Goal: Task Accomplishment & Management: Manage account settings

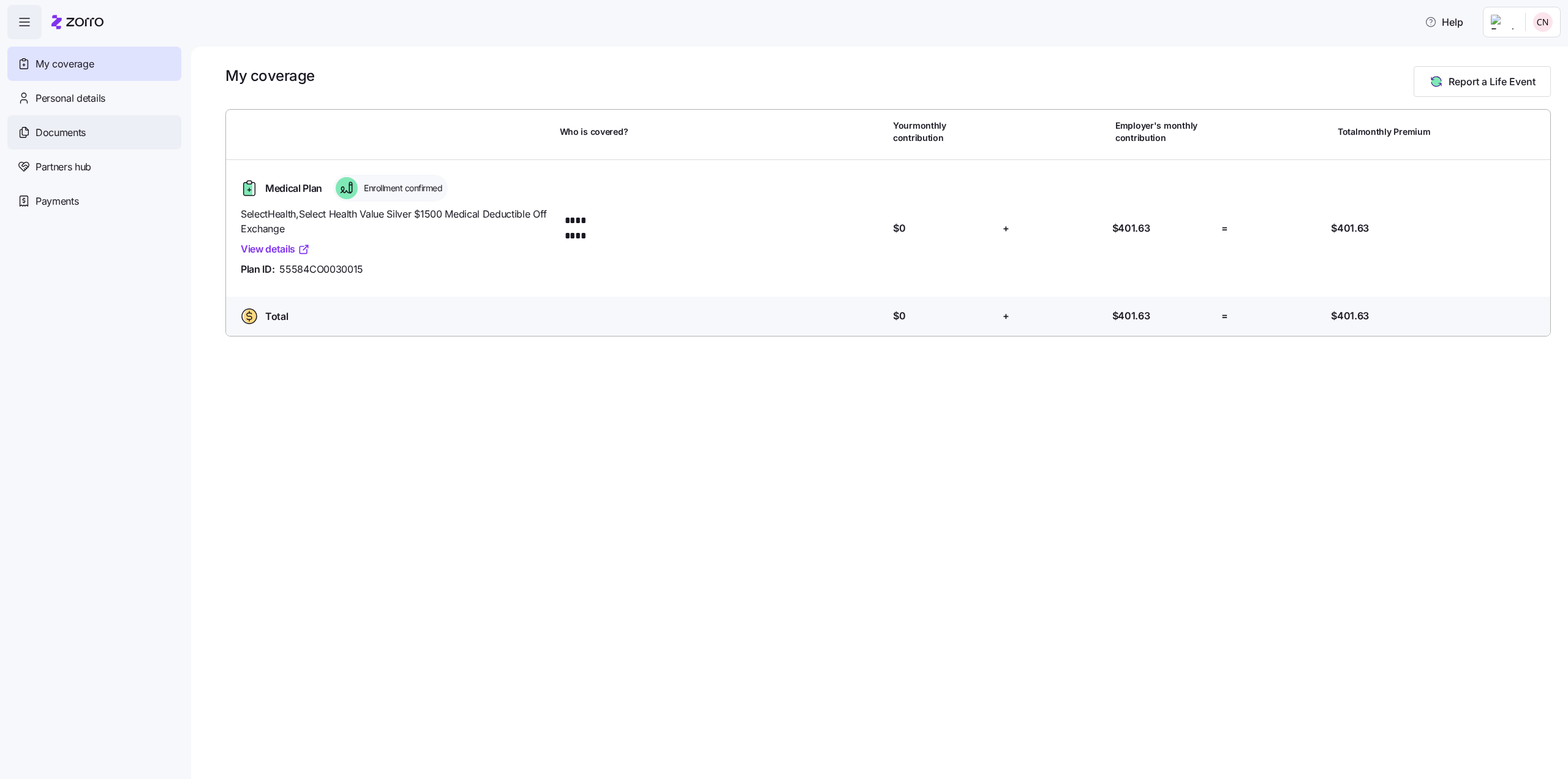
drag, startPoint x: 91, startPoint y: 101, endPoint x: 84, endPoint y: 116, distance: 16.6
click at [91, 101] on span "Personal details" at bounding box center [70, 98] width 70 height 15
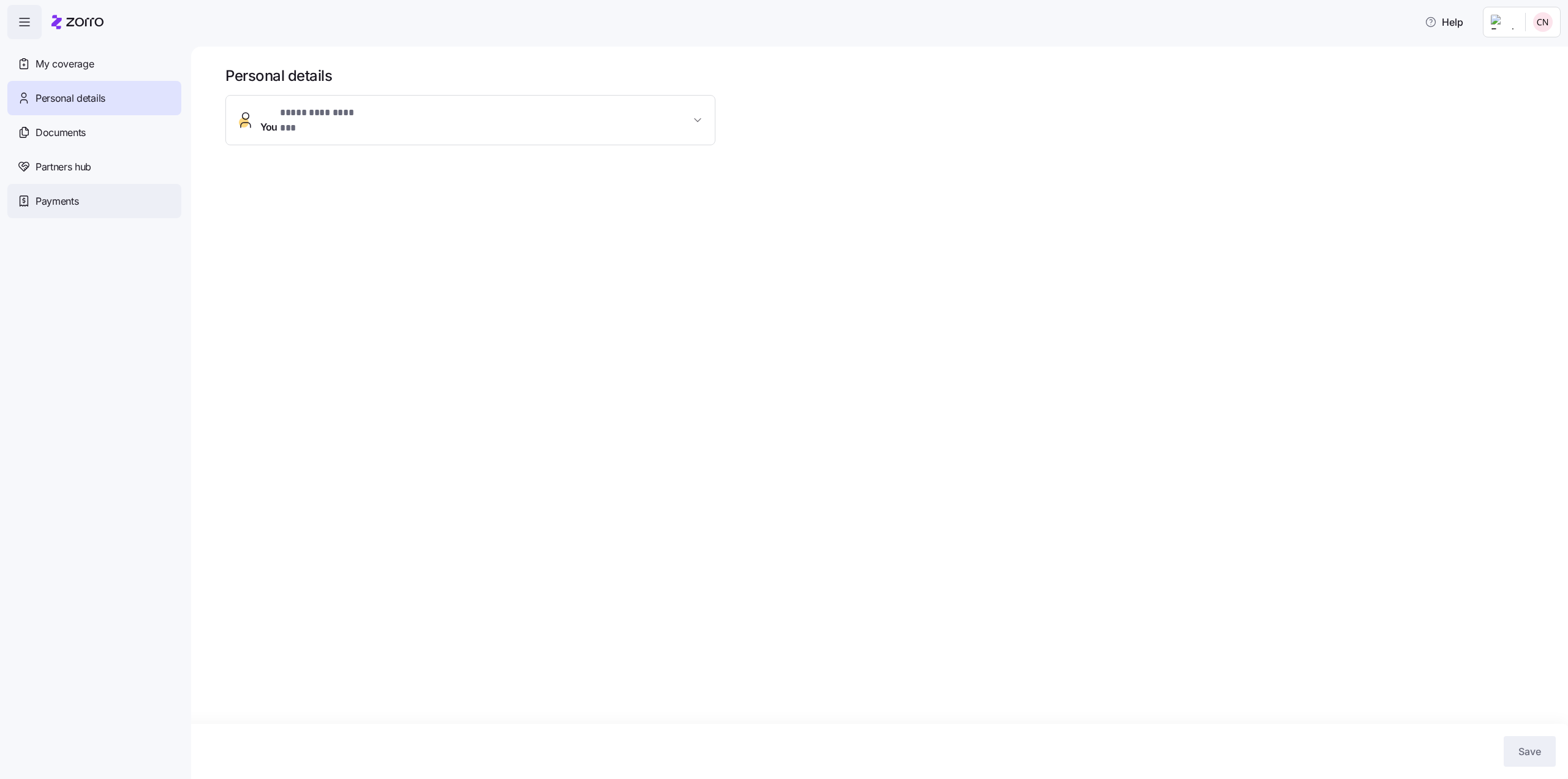
click at [66, 204] on span "Payments" at bounding box center [57, 201] width 43 height 15
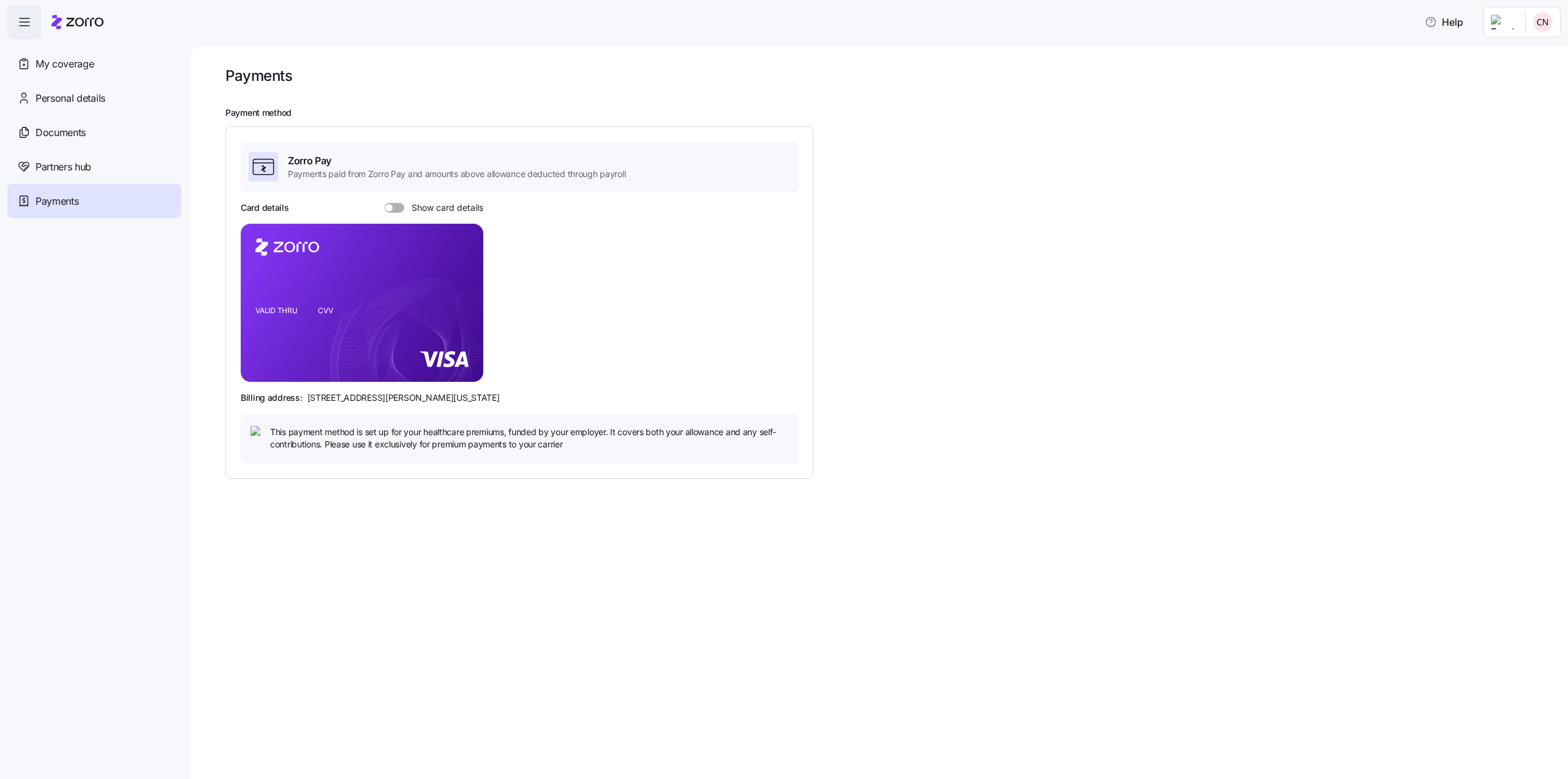
click at [390, 203] on div at bounding box center [394, 207] width 20 height 10
click at [384, 203] on input "Show card details" at bounding box center [384, 203] width 0 height 0
click at [298, 157] on span "Zorro Pay" at bounding box center [456, 160] width 338 height 15
click at [69, 131] on span "Documents" at bounding box center [60, 132] width 50 height 15
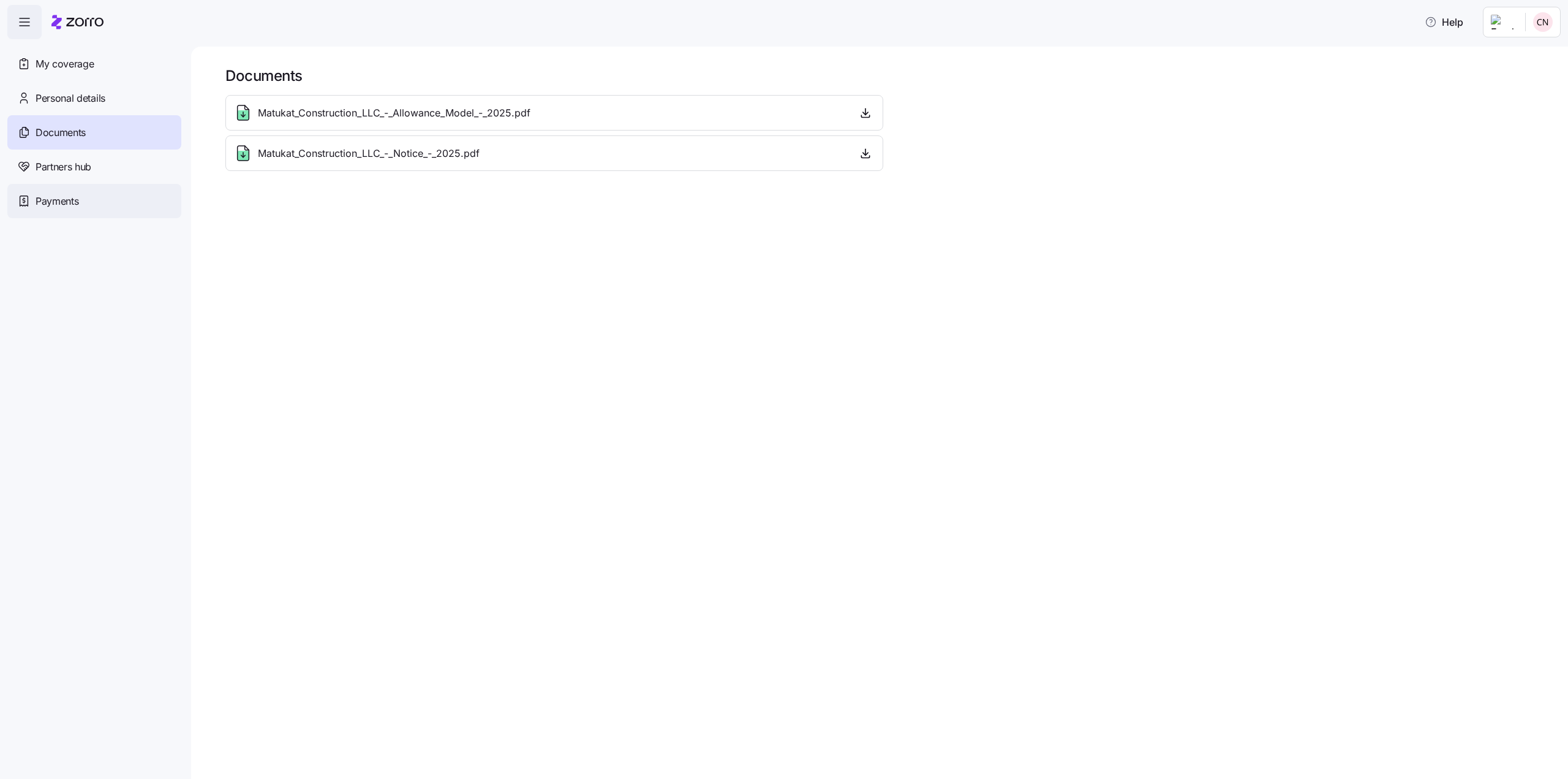
click at [70, 202] on span "Payments" at bounding box center [57, 201] width 43 height 15
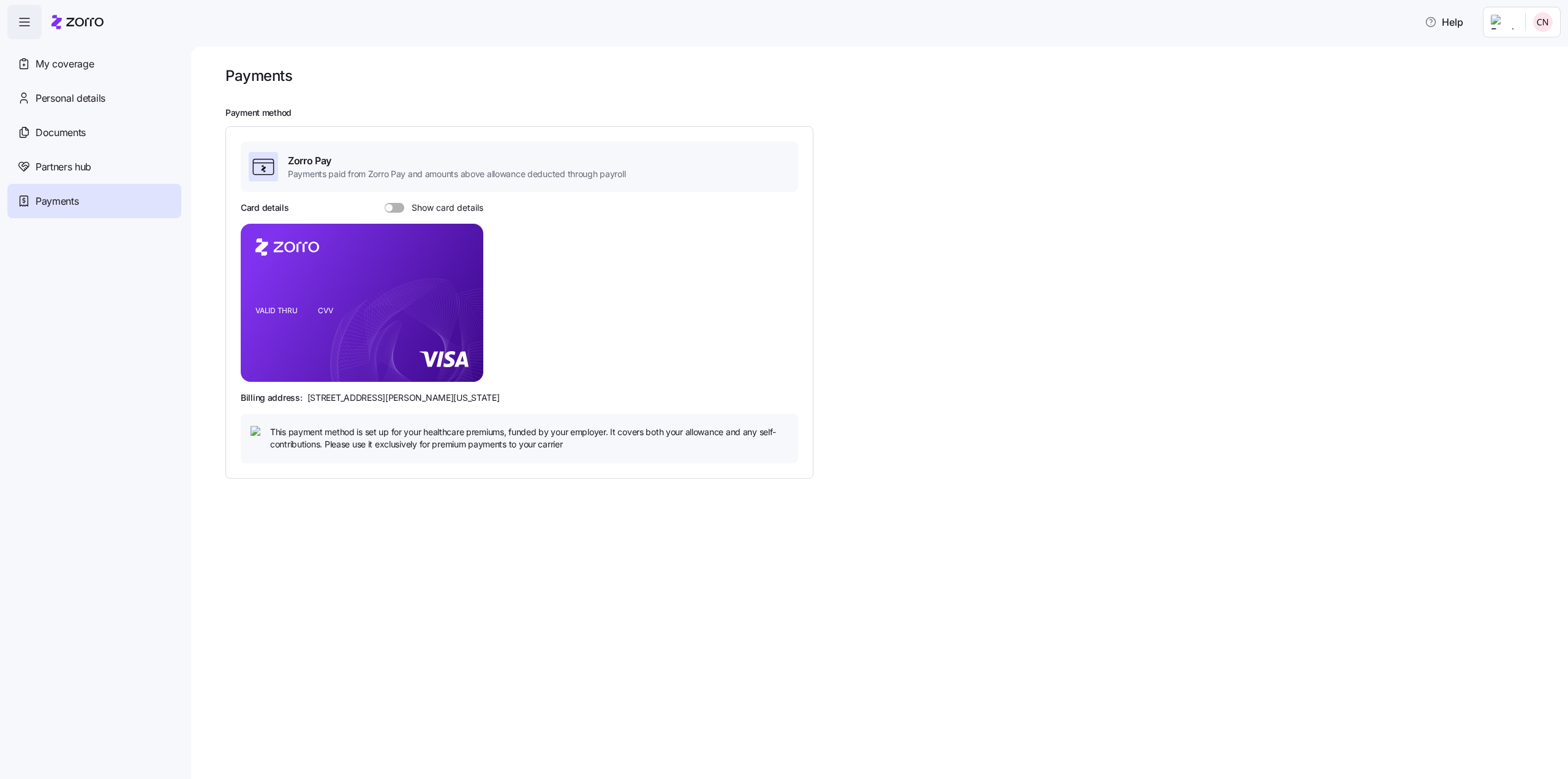
click at [392, 206] on span at bounding box center [389, 208] width 7 height 7
click at [384, 203] on input "Show card details" at bounding box center [384, 203] width 0 height 0
click at [401, 196] on div "Zorro Pay Payments paid from Zorro Pay and amounts above allowance deducted thr…" at bounding box center [518, 302] width 557 height 321
click at [79, 168] on span "Partners hub" at bounding box center [63, 167] width 56 height 15
click at [59, 131] on span "Documents" at bounding box center [60, 132] width 50 height 15
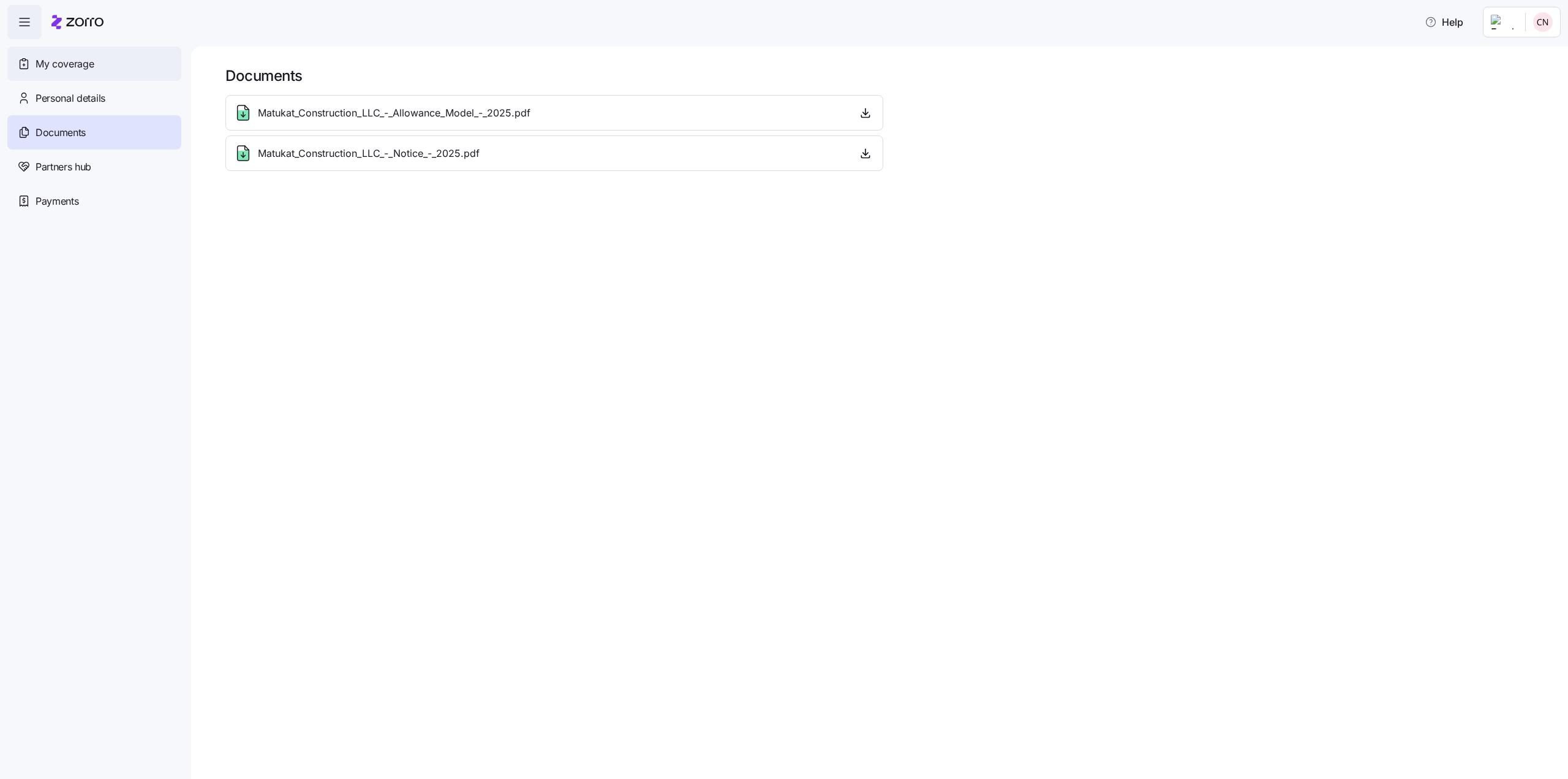
click at [69, 60] on span "My coverage" at bounding box center [64, 64] width 59 height 15
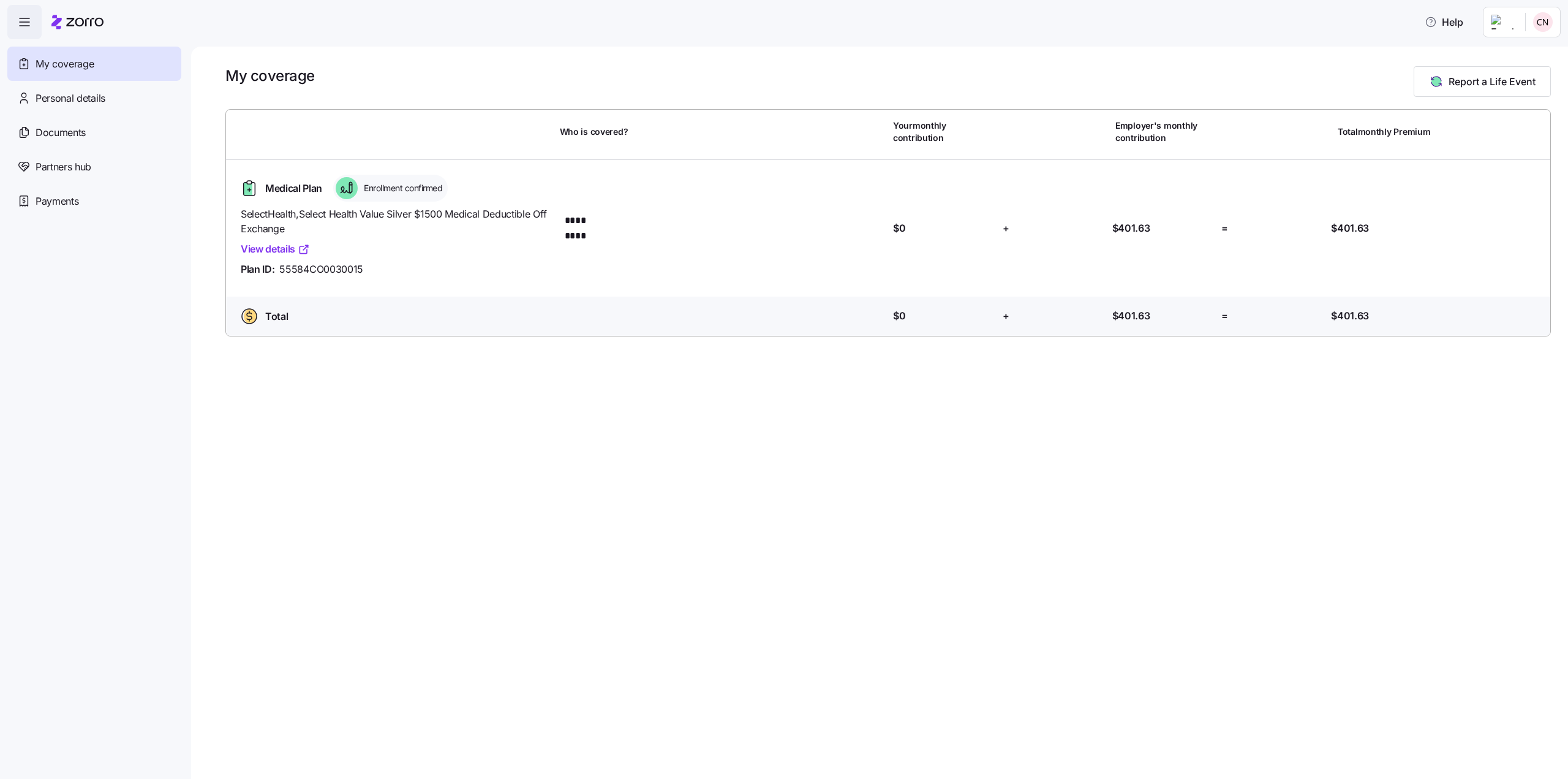
click at [25, 28] on icon "button" at bounding box center [24, 22] width 14 height 14
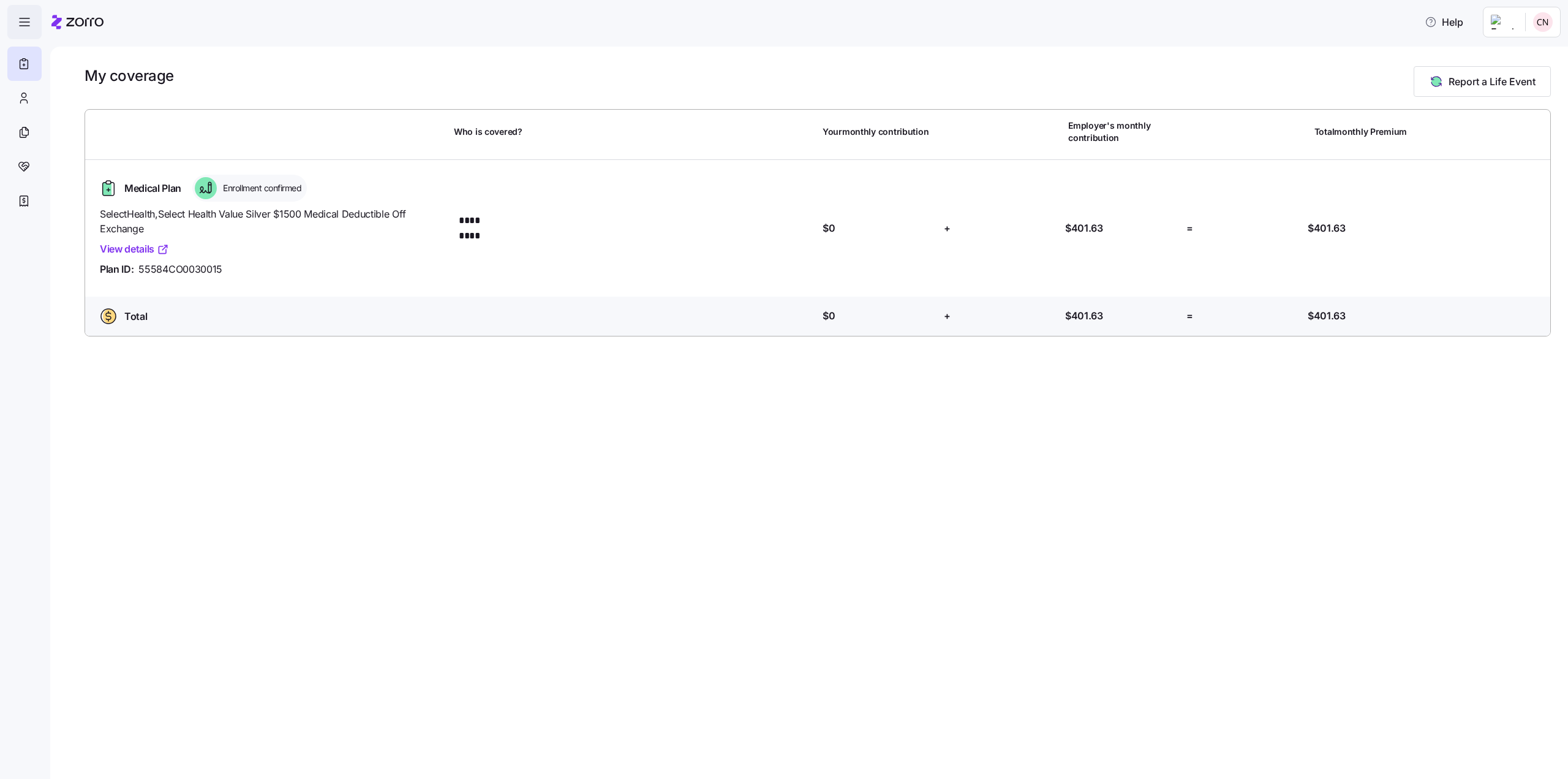
click at [25, 28] on icon "button" at bounding box center [24, 22] width 14 height 14
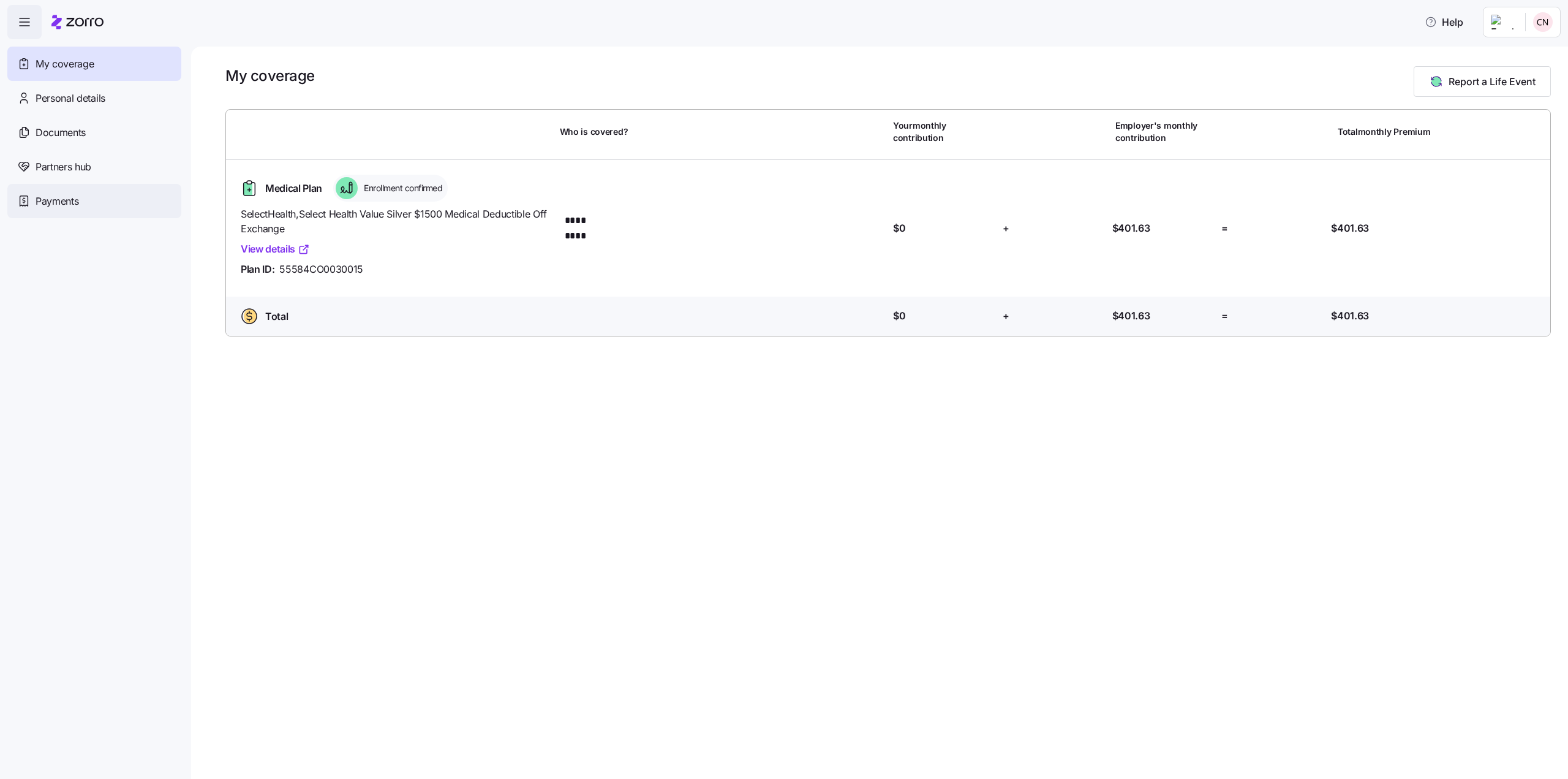
click at [66, 199] on span "Payments" at bounding box center [57, 201] width 43 height 15
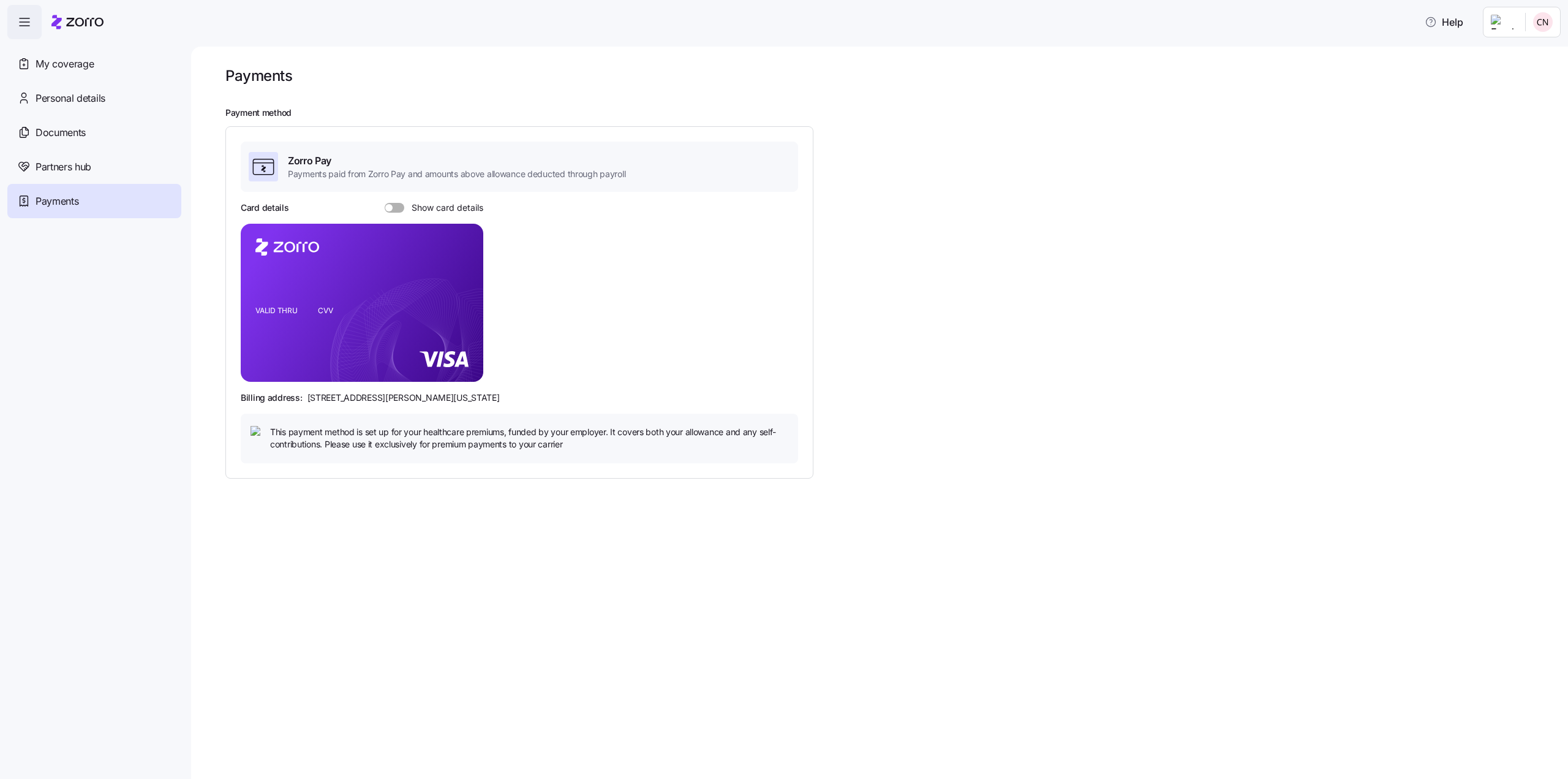
click at [394, 200] on div "Zorro Pay Payments paid from Zorro Pay and amounts above allowance deducted thr…" at bounding box center [518, 302] width 557 height 321
click at [392, 206] on span at bounding box center [399, 207] width 13 height 10
click at [384, 203] on input "Show card details" at bounding box center [384, 203] width 0 height 0
click at [409, 212] on span "Show card details" at bounding box center [444, 207] width 79 height 10
click at [384, 203] on input "Show card details" at bounding box center [384, 203] width 0 height 0
